Goal: Go to known website: Go to known website

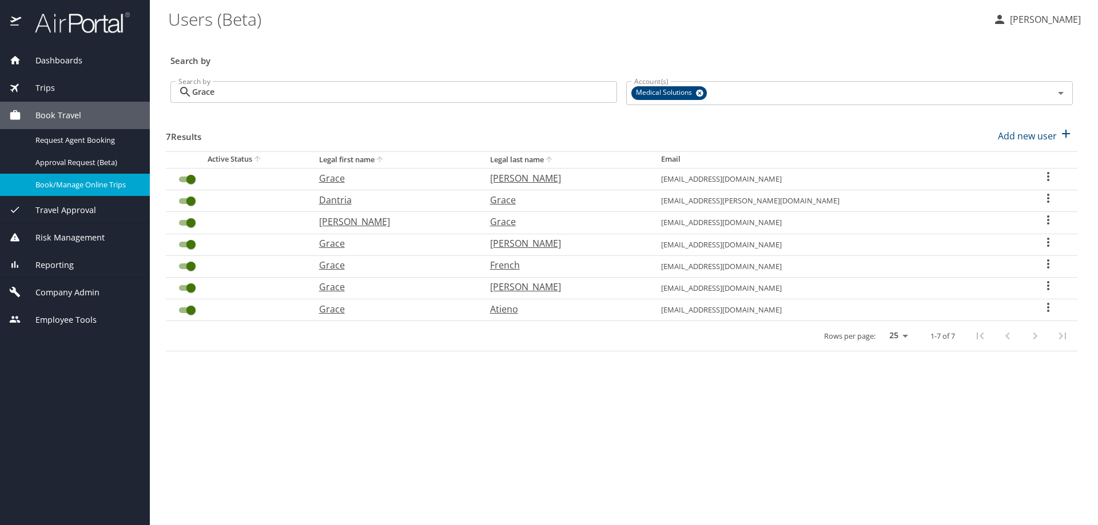
click at [61, 188] on span "Book/Manage Online Trips" at bounding box center [85, 185] width 101 height 11
